Goal: Information Seeking & Learning: Find specific fact

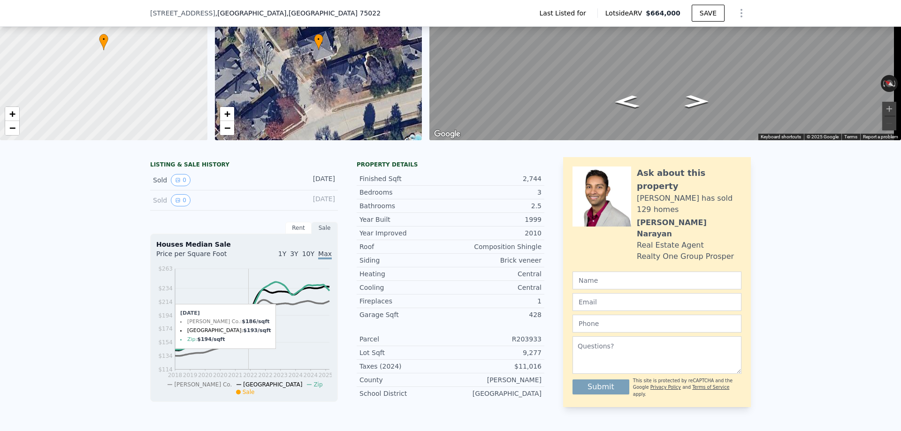
scroll to position [91, 0]
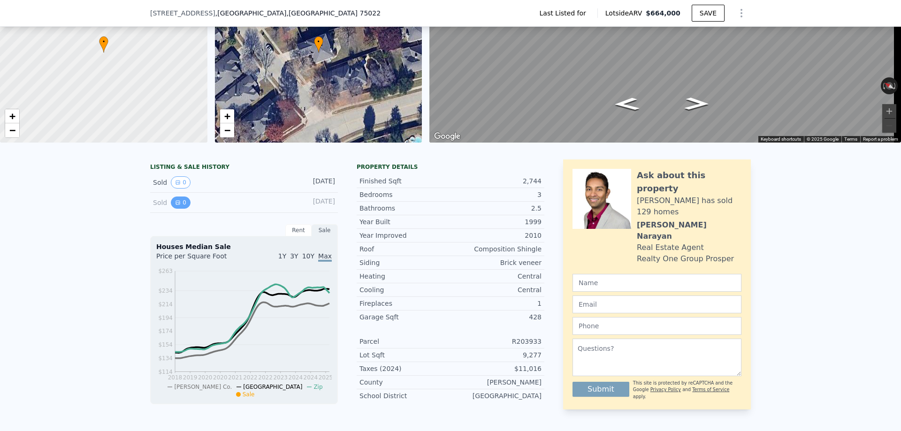
click at [175, 205] on icon "View historical data" at bounding box center [178, 203] width 6 height 6
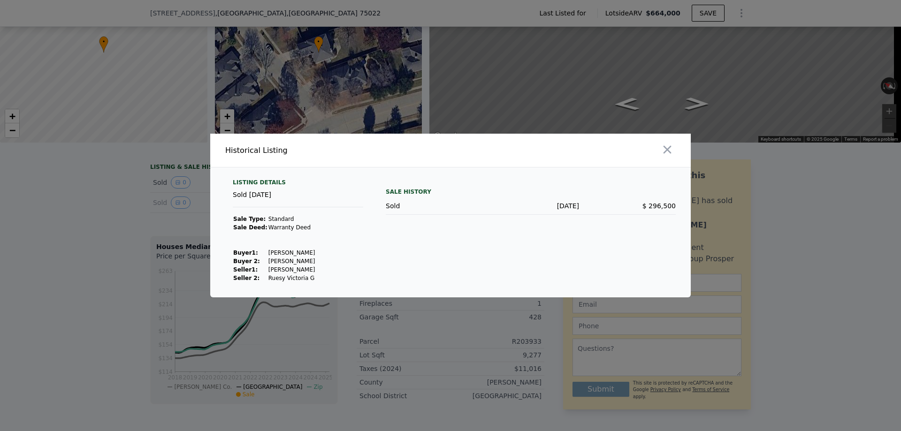
click at [162, 199] on div at bounding box center [450, 215] width 901 height 431
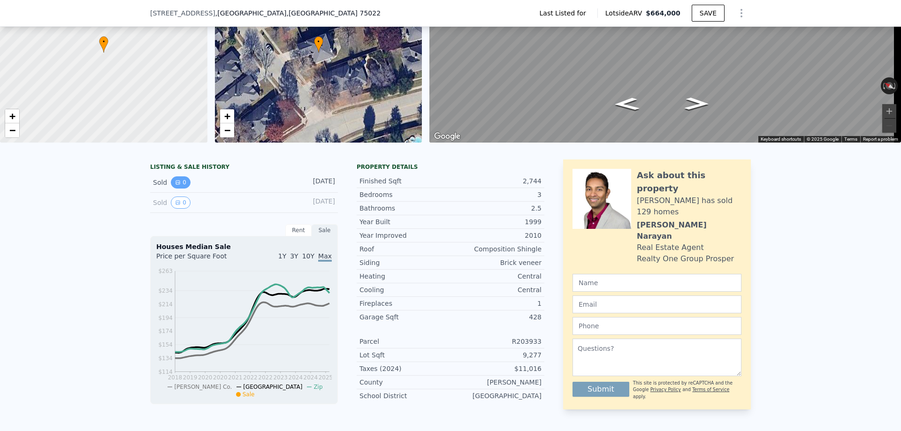
click at [176, 184] on icon "View historical data" at bounding box center [178, 183] width 4 height 4
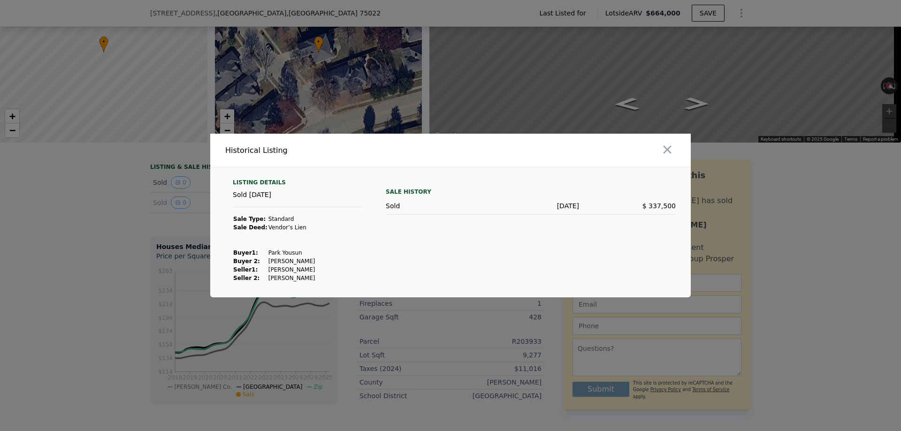
drag, startPoint x: 194, startPoint y: 208, endPoint x: 183, endPoint y: 208, distance: 10.3
click at [193, 208] on div at bounding box center [450, 215] width 901 height 431
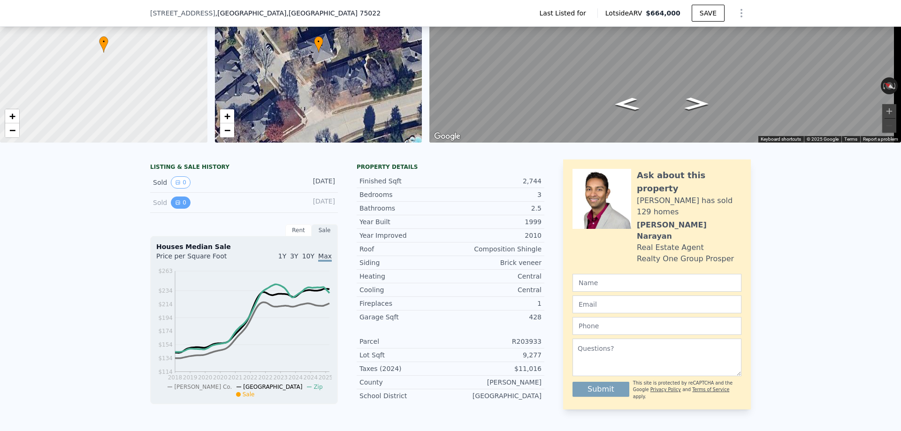
click at [179, 208] on button "0" at bounding box center [181, 203] width 20 height 12
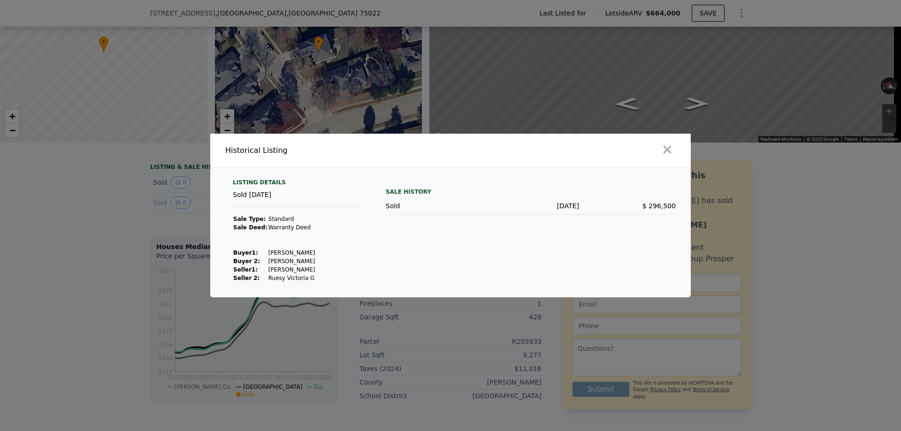
drag, startPoint x: 616, startPoint y: 209, endPoint x: 636, endPoint y: 209, distance: 20.2
click at [619, 209] on div "$ 296,500" at bounding box center [627, 205] width 97 height 9
click at [652, 208] on span "$ 296,500" at bounding box center [658, 206] width 33 height 8
drag, startPoint x: 589, startPoint y: 208, endPoint x: 555, endPoint y: 208, distance: 33.8
click at [586, 208] on div "$ 296,500" at bounding box center [627, 205] width 97 height 9
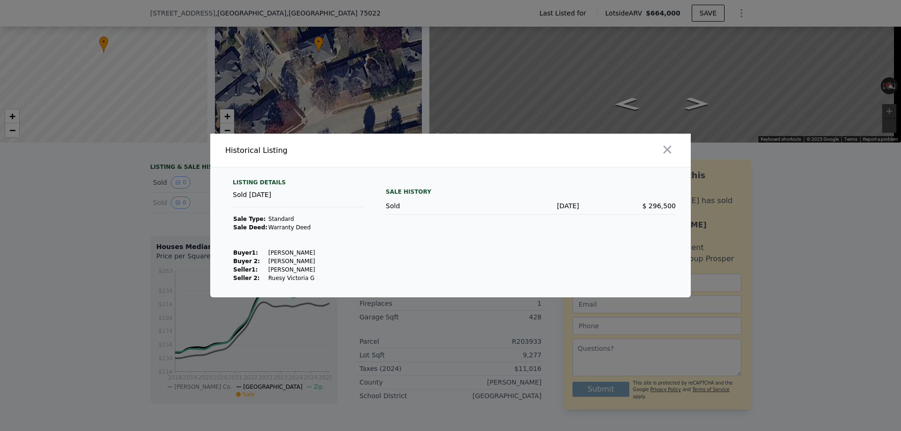
drag, startPoint x: 551, startPoint y: 209, endPoint x: 519, endPoint y: 210, distance: 31.9
click at [550, 209] on div "[DATE]" at bounding box center [530, 205] width 97 height 9
click at [397, 209] on div "Sold" at bounding box center [434, 205] width 97 height 9
click at [279, 197] on div "Sold [DATE]" at bounding box center [298, 198] width 130 height 17
click at [268, 182] on div "Listing Details" at bounding box center [298, 184] width 130 height 11
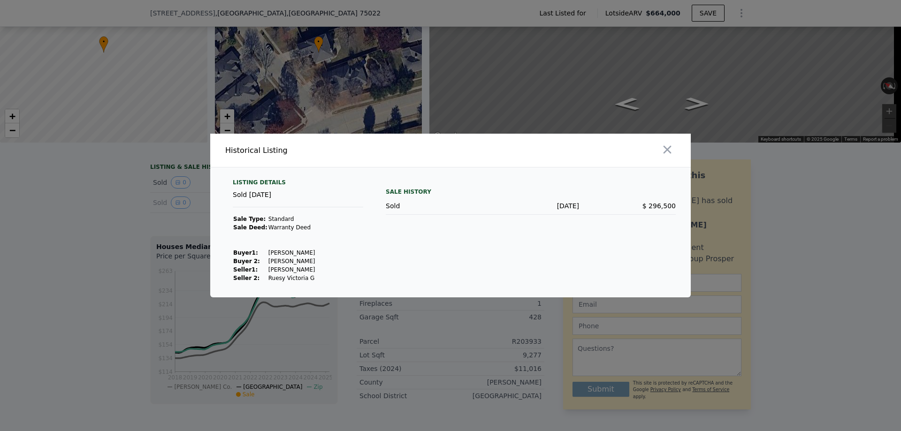
click at [268, 238] on td at bounding box center [292, 236] width 48 height 8
click at [180, 231] on div at bounding box center [450, 215] width 901 height 431
